Goal: Information Seeking & Learning: Understand process/instructions

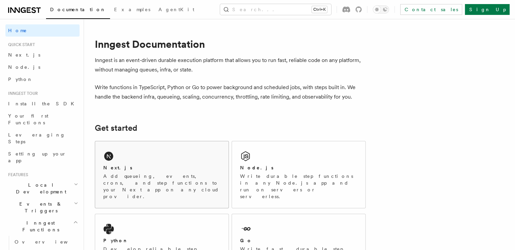
click at [176, 174] on p "Add queueing, events, crons, and step functions to your Next app on any cloud p…" at bounding box center [161, 186] width 117 height 27
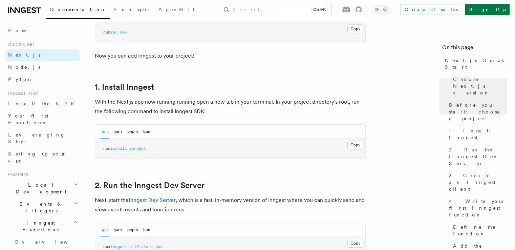
scroll to position [369, 0]
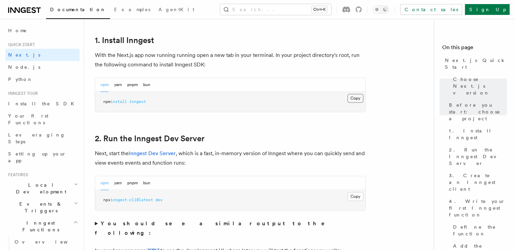
click at [355, 98] on button "Copy Copied" at bounding box center [356, 98] width 16 height 9
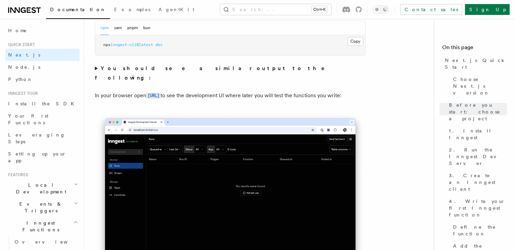
scroll to position [467, 0]
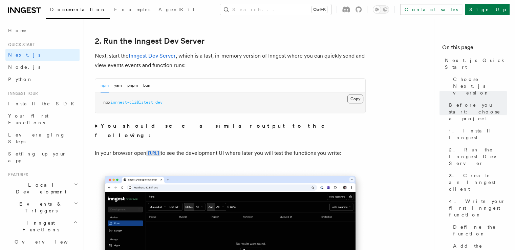
click at [357, 99] on button "Copy Copied" at bounding box center [356, 99] width 16 height 9
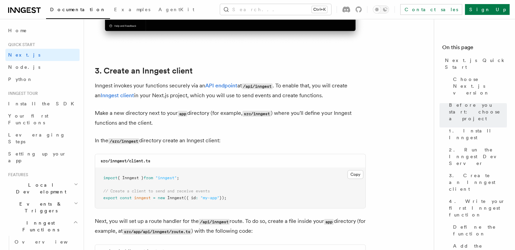
scroll to position [803, 0]
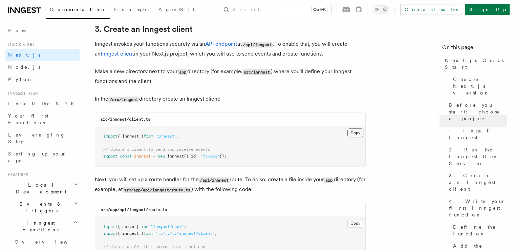
click at [358, 134] on button "Copy Copied" at bounding box center [356, 132] width 16 height 9
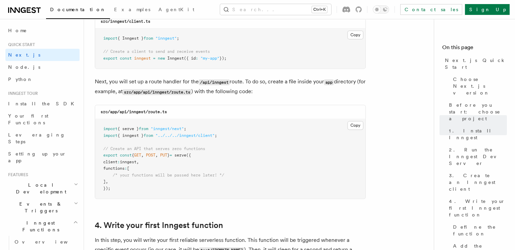
scroll to position [917, 0]
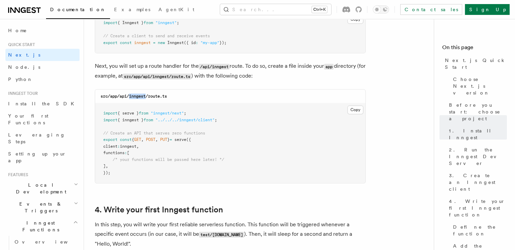
drag, startPoint x: 129, startPoint y: 95, endPoint x: 146, endPoint y: 96, distance: 17.0
click at [146, 96] on code "src/app/api/inngest/route.ts" at bounding box center [134, 96] width 66 height 5
copy code "inngest"
click at [356, 108] on button "Copy Copied" at bounding box center [356, 109] width 16 height 9
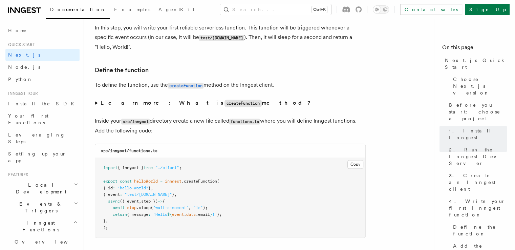
scroll to position [1171, 0]
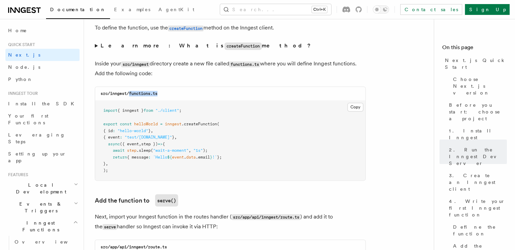
drag, startPoint x: 162, startPoint y: 95, endPoint x: 130, endPoint y: 97, distance: 31.9
click at [130, 97] on div "src/inngest/functions.ts" at bounding box center [230, 94] width 270 height 14
copy code "functions.ts"
click at [352, 105] on button "Copy Copied" at bounding box center [356, 107] width 16 height 9
click at [358, 109] on button "Copy Copied" at bounding box center [356, 107] width 16 height 9
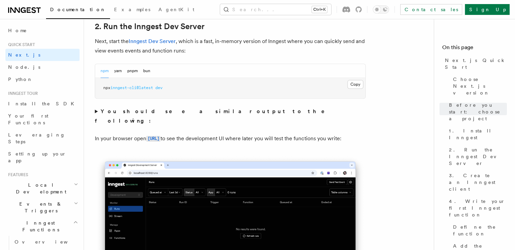
scroll to position [460, 0]
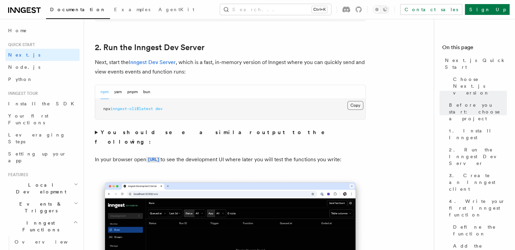
click at [354, 102] on button "Copy Copied" at bounding box center [356, 105] width 16 height 9
